Goal: Task Accomplishment & Management: Use online tool/utility

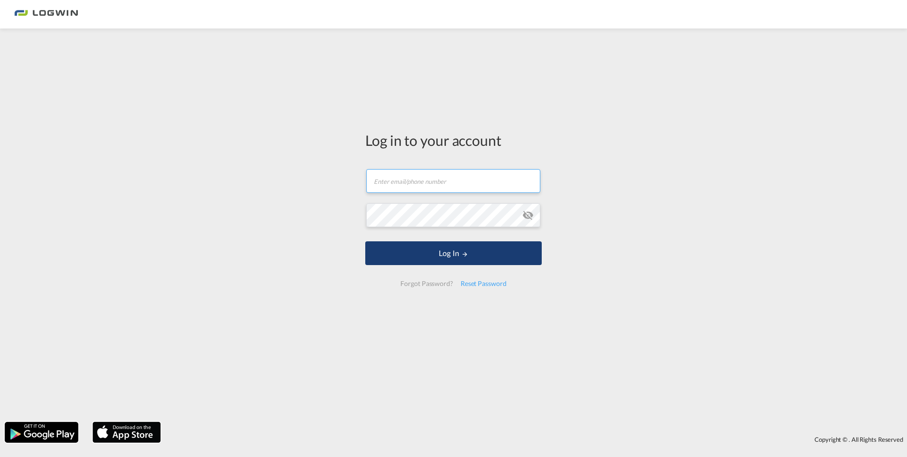
type input "[PERSON_NAME][EMAIL_ADDRESS][PERSON_NAME][DOMAIN_NAME]"
click at [437, 252] on button "Log In" at bounding box center [453, 253] width 177 height 24
